Goal: Manage account settings

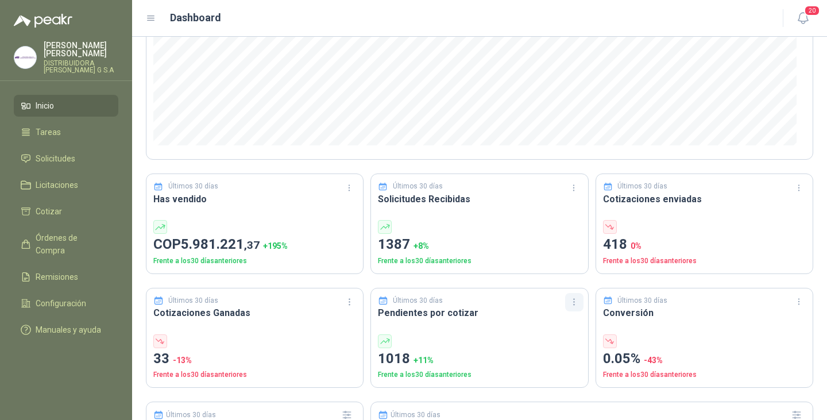
scroll to position [230, 0]
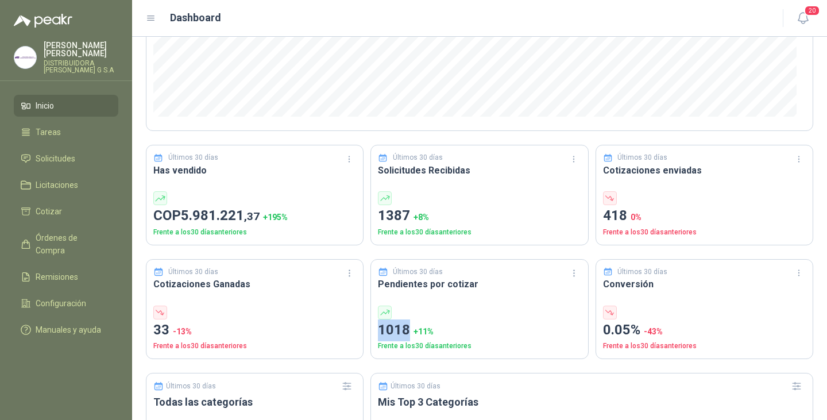
drag, startPoint x: 374, startPoint y: 329, endPoint x: 413, endPoint y: 327, distance: 38.5
click at [413, 327] on div "Últimos 30 [PERSON_NAME] Pendientes por cotizar 1018 + 11 % Frente a los 30 [PE…" at bounding box center [479, 309] width 218 height 100
click at [312, 301] on div "Últimos 30 días Cotizaciones Ganadas 33 -13 % Frente a los 30 días anteriores" at bounding box center [255, 309] width 218 height 100
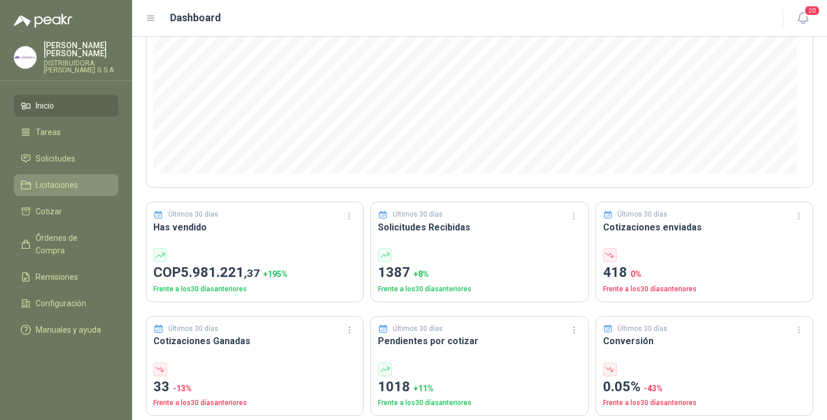
scroll to position [178, 0]
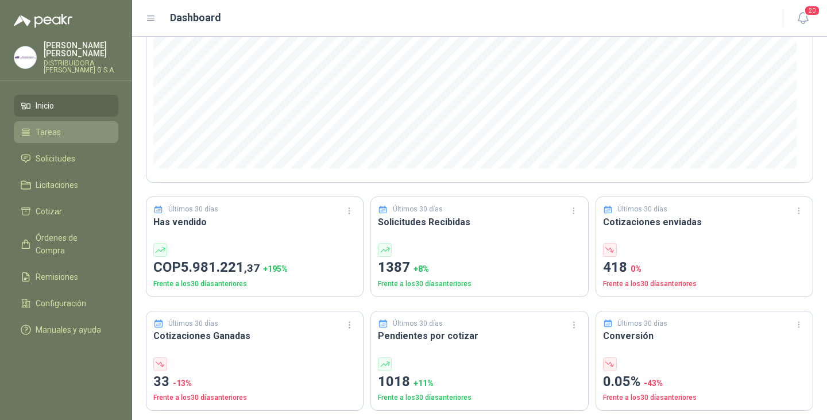
click at [56, 126] on span "Tareas" at bounding box center [48, 132] width 25 height 13
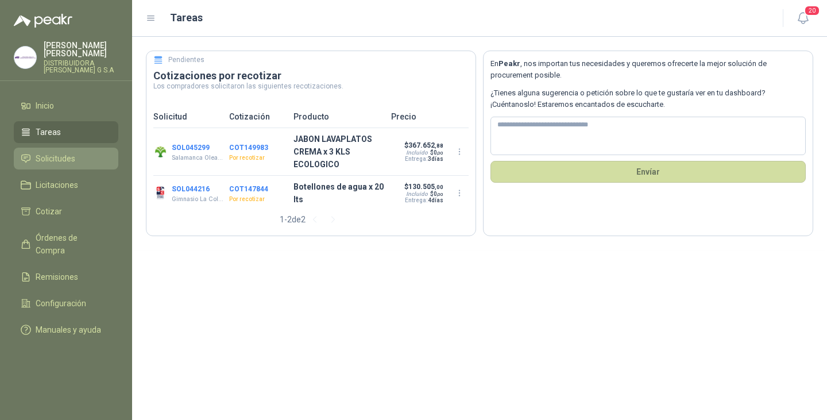
click at [71, 152] on span "Solicitudes" at bounding box center [56, 158] width 40 height 13
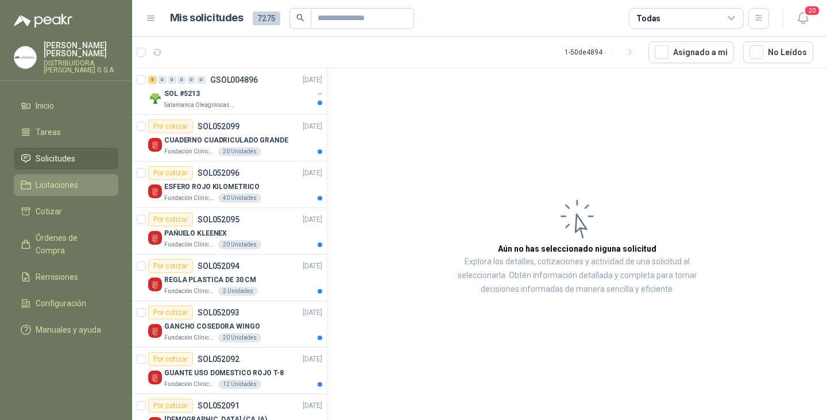
click at [64, 179] on span "Licitaciones" at bounding box center [57, 185] width 42 height 13
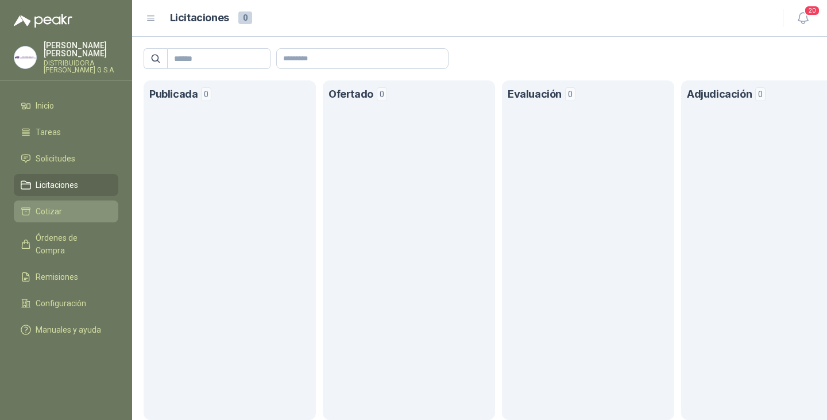
click at [51, 205] on span "Cotizar" at bounding box center [49, 211] width 26 height 13
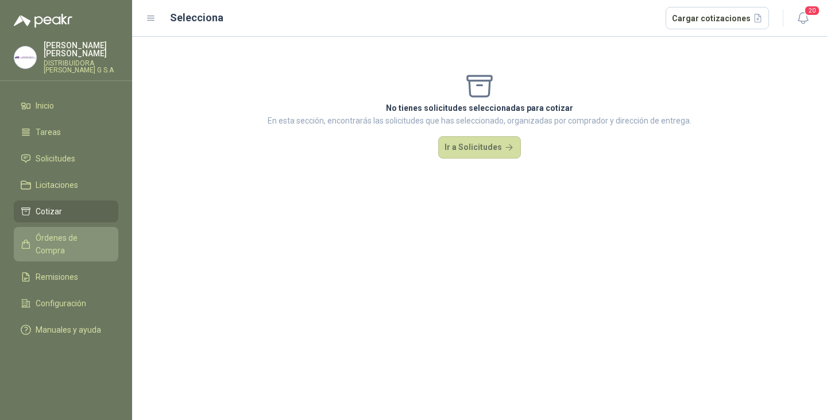
click at [62, 231] on span "Órdenes de Compra" at bounding box center [72, 243] width 72 height 25
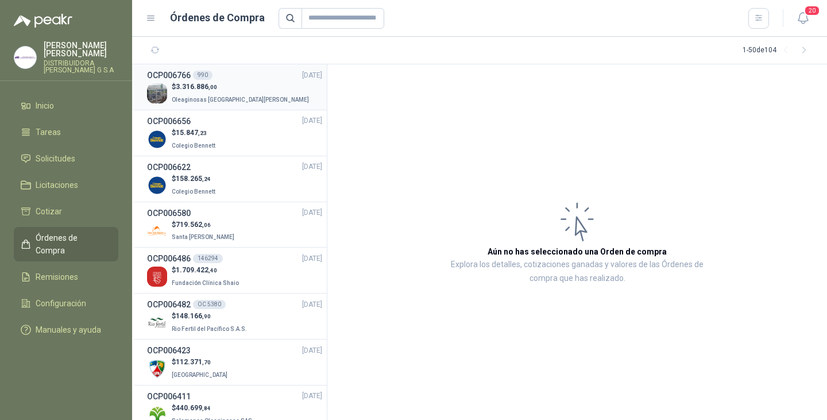
click at [219, 86] on p "$ 3.316.886 ,00" at bounding box center [241, 87] width 139 height 11
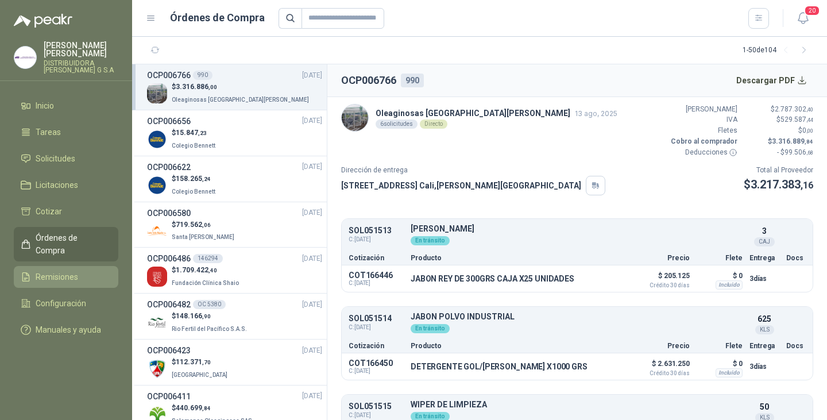
click at [61, 270] on span "Remisiones" at bounding box center [57, 276] width 42 height 13
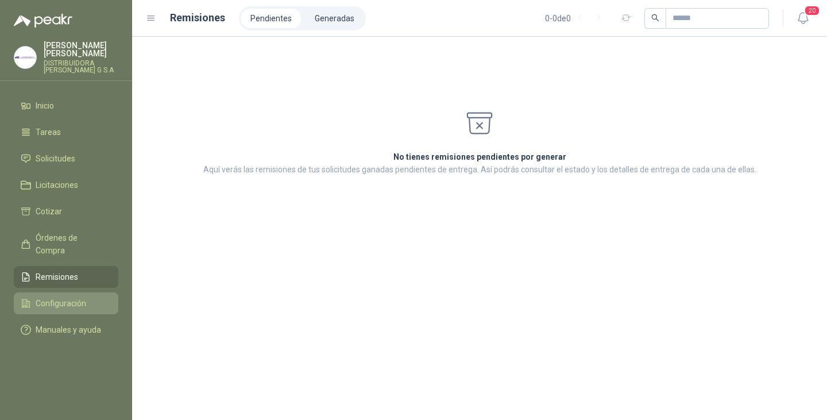
click at [71, 297] on span "Configuración" at bounding box center [61, 303] width 51 height 13
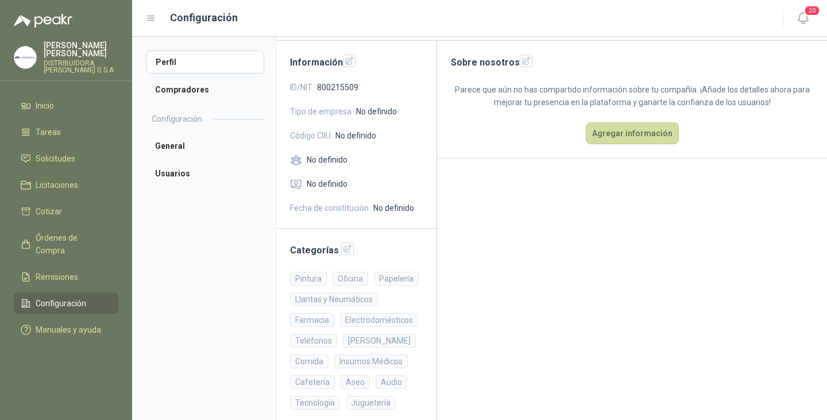
scroll to position [80, 0]
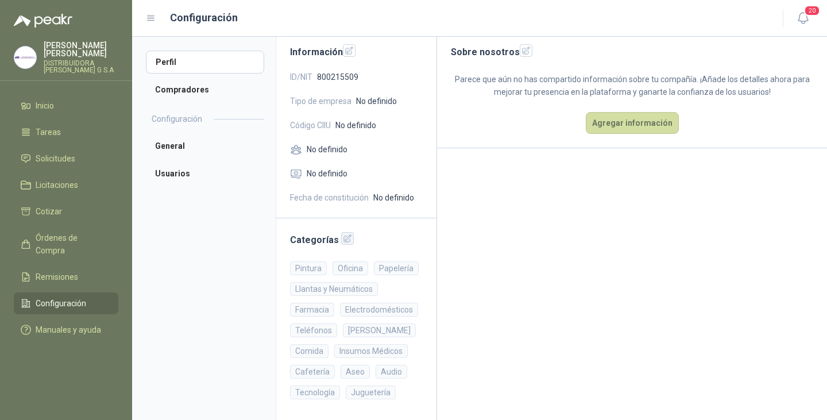
click at [343, 239] on icon "button" at bounding box center [348, 239] width 10 height 10
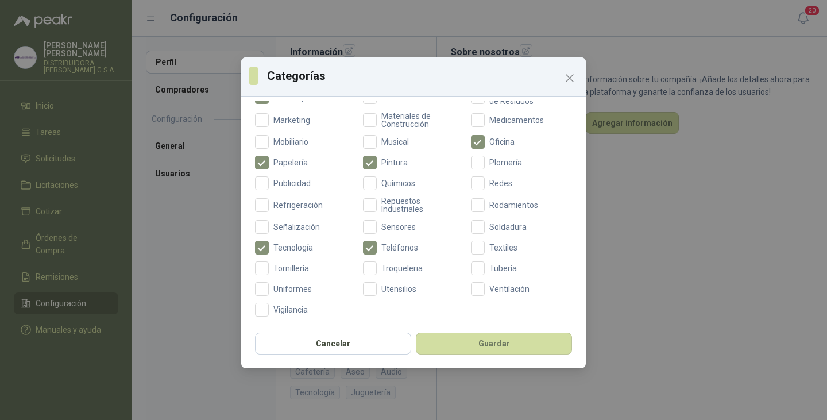
scroll to position [433, 0]
click at [505, 347] on button "Guardar" at bounding box center [494, 343] width 156 height 22
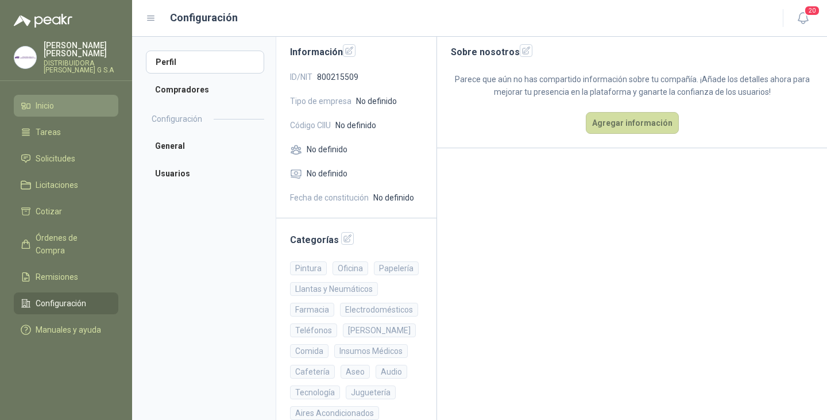
click at [46, 99] on span "Inicio" at bounding box center [45, 105] width 18 height 13
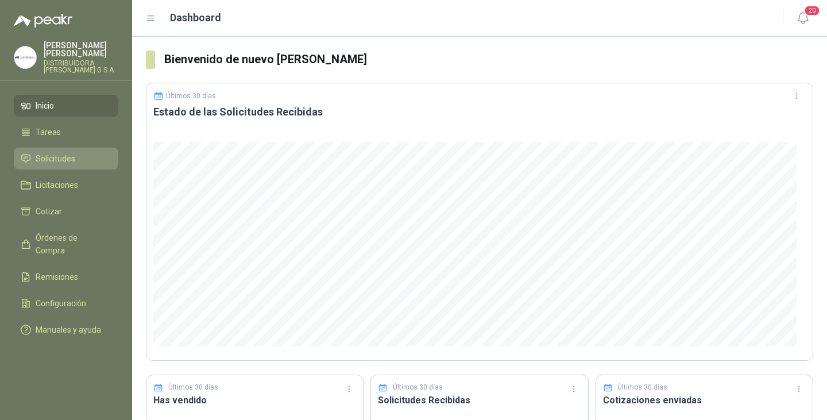
click at [61, 152] on span "Solicitudes" at bounding box center [56, 158] width 40 height 13
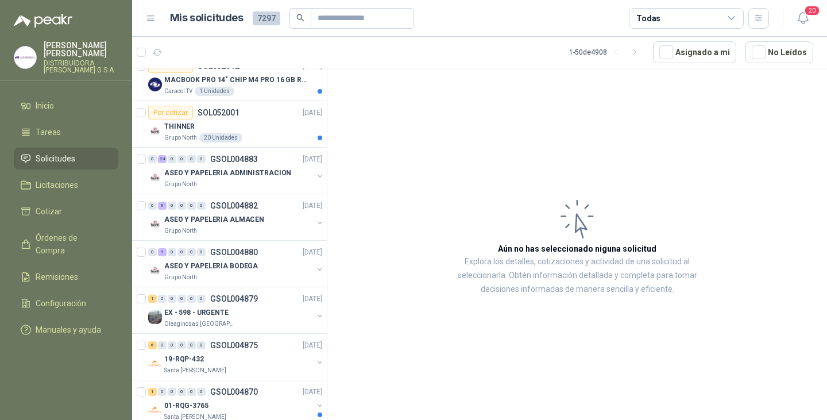
scroll to position [1985, 0]
